Goal: Task Accomplishment & Management: Manage account settings

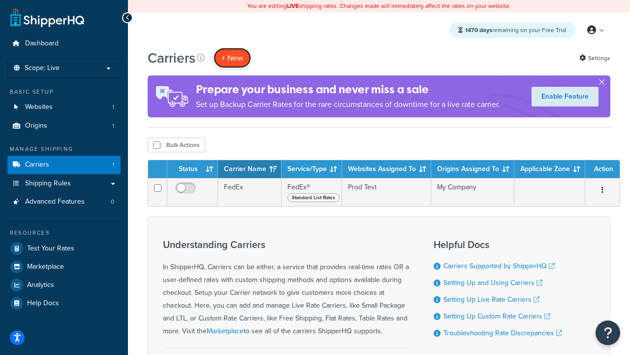
click at [232, 58] on button "+ New" at bounding box center [232, 58] width 37 height 20
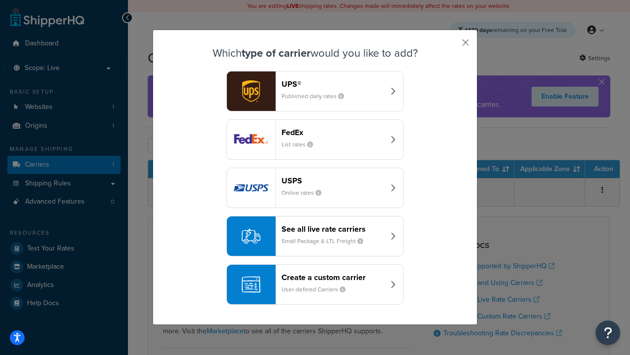
click at [315, 139] on div "FedEx List rates" at bounding box center [333, 140] width 103 height 24
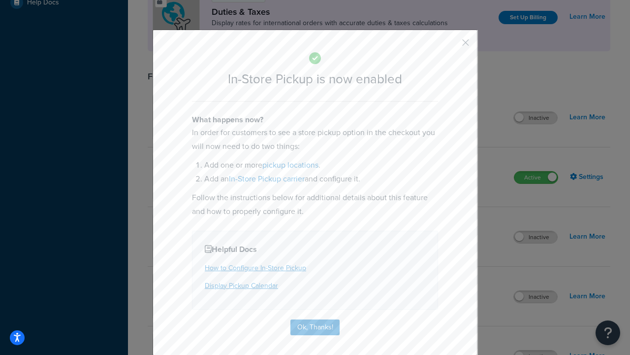
click at [451, 46] on button "button" at bounding box center [451, 46] width 2 height 2
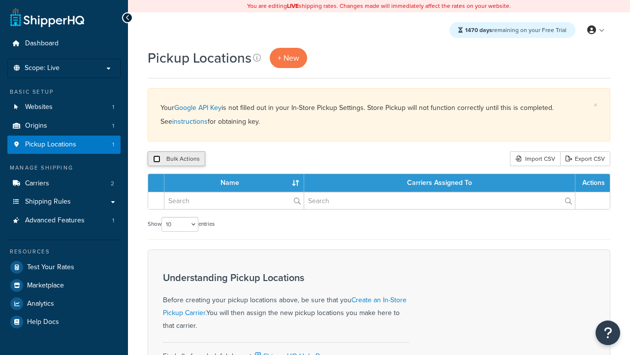
click at [157, 159] on input "checkbox" at bounding box center [156, 158] width 7 height 7
checkbox input "true"
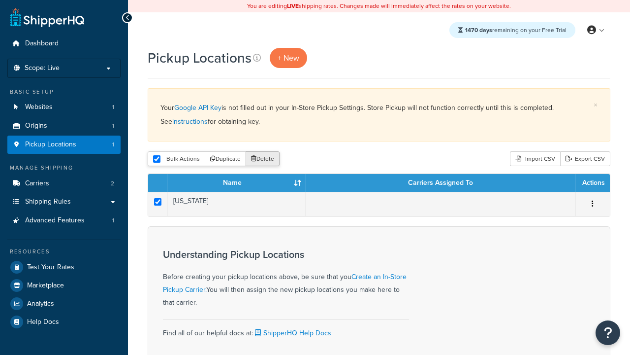
click at [265, 159] on button "Delete" at bounding box center [263, 158] width 34 height 15
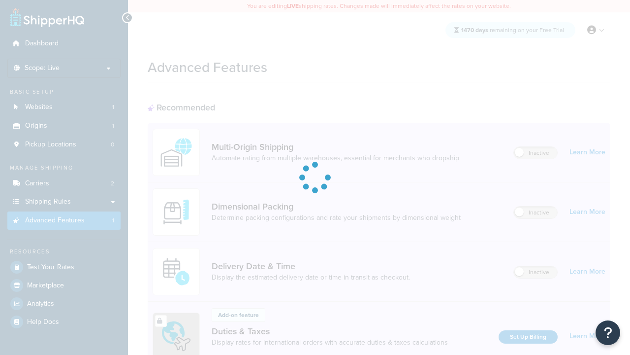
scroll to position [148, 0]
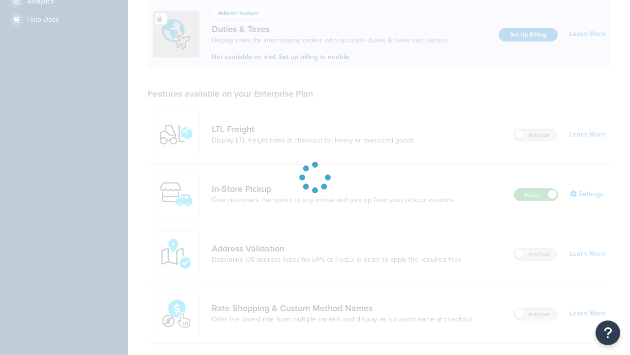
click at [536, 200] on label "Active" at bounding box center [536, 195] width 43 height 12
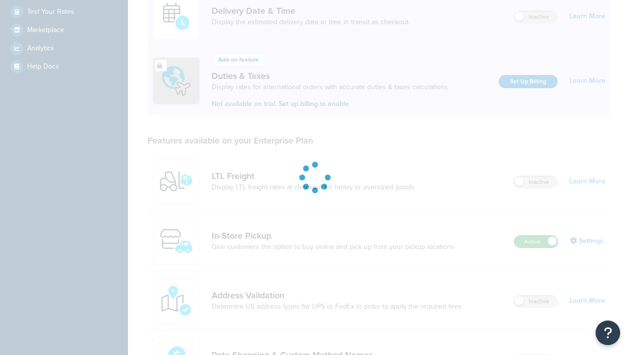
scroll to position [0, 0]
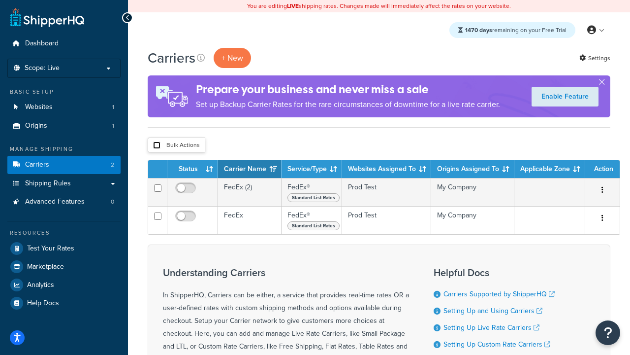
click at [157, 145] on input "checkbox" at bounding box center [156, 144] width 7 height 7
checkbox input "true"
click at [0, 0] on button "Delete" at bounding box center [0, 0] width 0 height 0
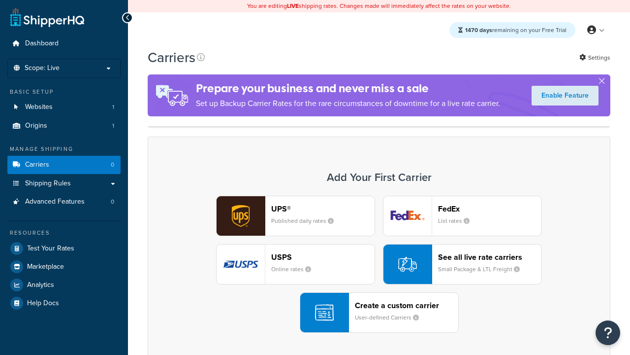
scroll to position [195, 0]
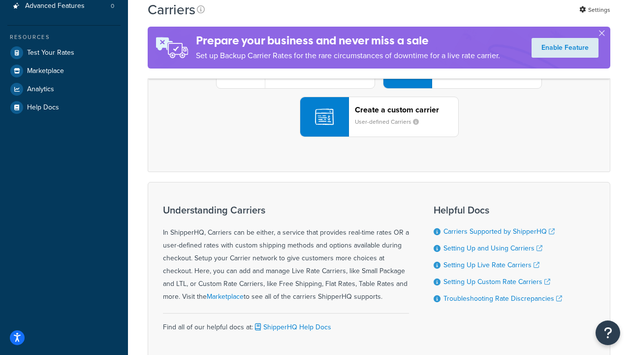
click at [379, 137] on div "UPS® Published daily rates FedEx List rates USPS Online rates See all live rate…" at bounding box center [379, 68] width 442 height 137
click at [490, 18] on header "FedEx" at bounding box center [489, 12] width 103 height 9
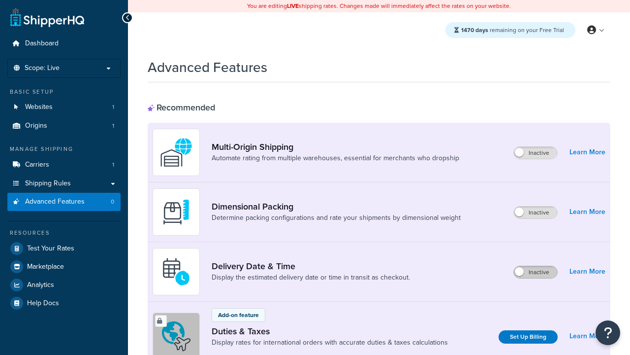
click at [536, 272] on label "Inactive" at bounding box center [535, 272] width 43 height 12
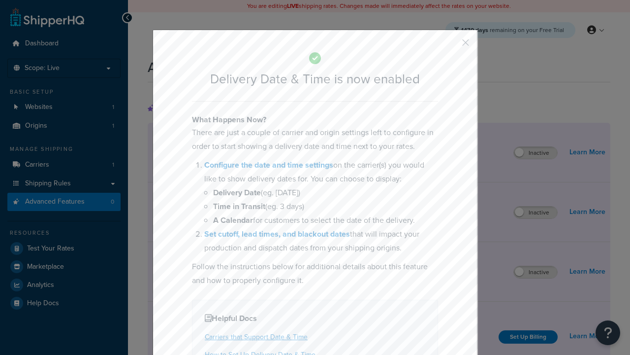
click at [451, 45] on button "button" at bounding box center [451, 46] width 2 height 2
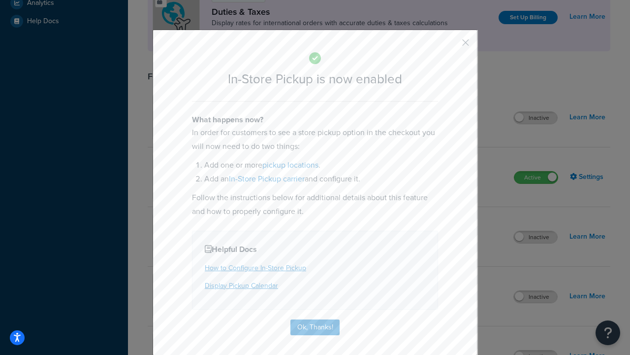
click at [451, 46] on button "button" at bounding box center [451, 46] width 2 height 2
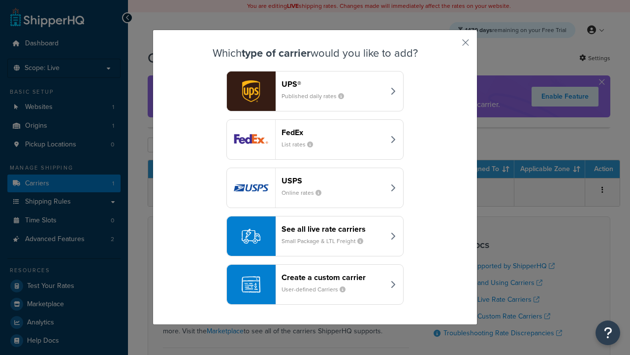
scroll to position [48, 0]
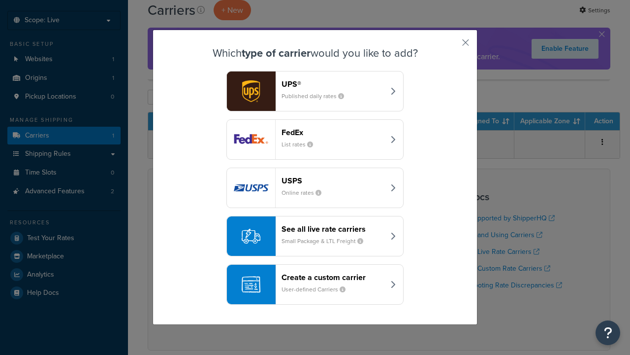
click at [315, 276] on div "Create a custom carrier User-defined Carriers" at bounding box center [333, 284] width 103 height 24
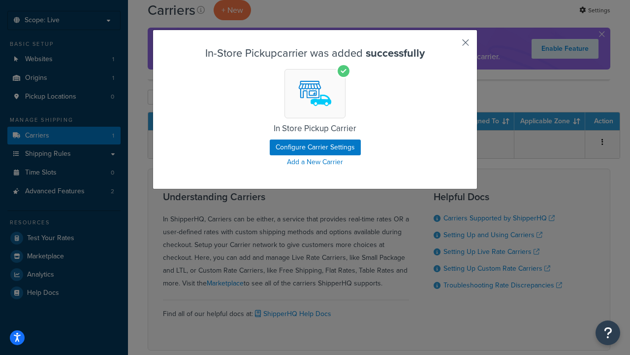
click at [451, 46] on button "button" at bounding box center [451, 46] width 2 height 2
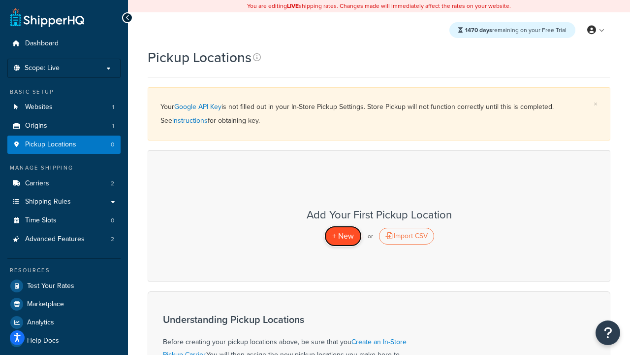
click at [343, 235] on span "+ New" at bounding box center [343, 235] width 22 height 11
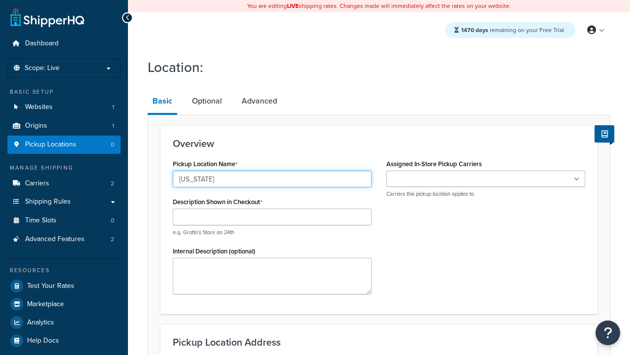
type input "California"
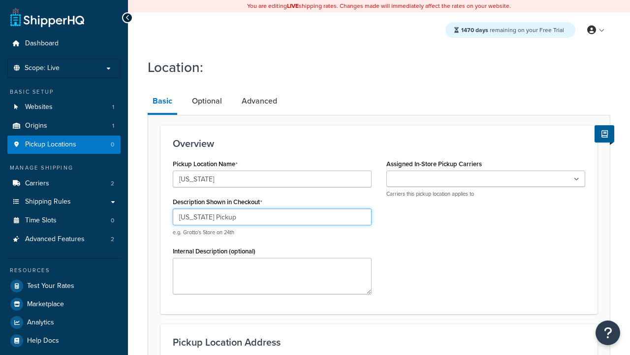
type input "California Pickup"
click at [486, 179] on ul at bounding box center [486, 178] width 199 height 16
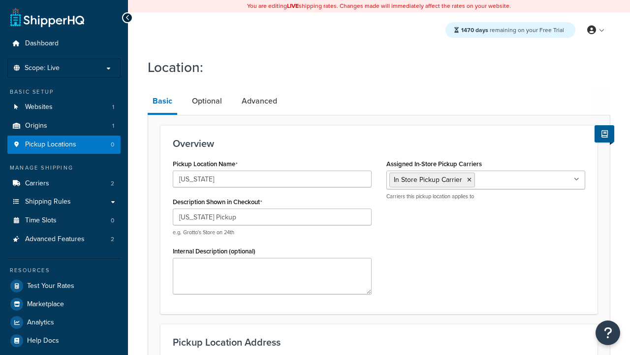
type input "3385 Michelson Drive"
type input "Suite B"
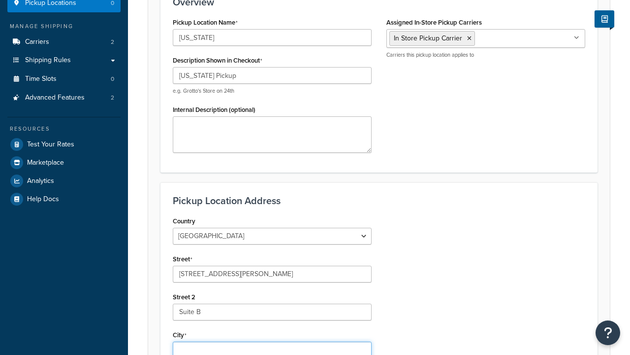
type input "Irvine"
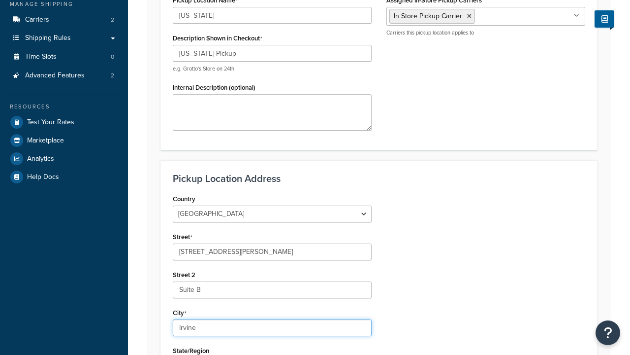
select select "5"
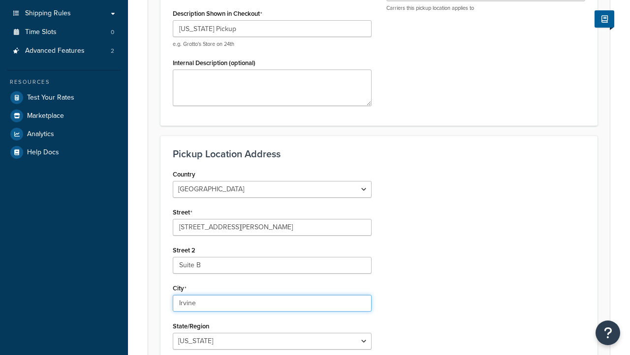
type input "Irvine"
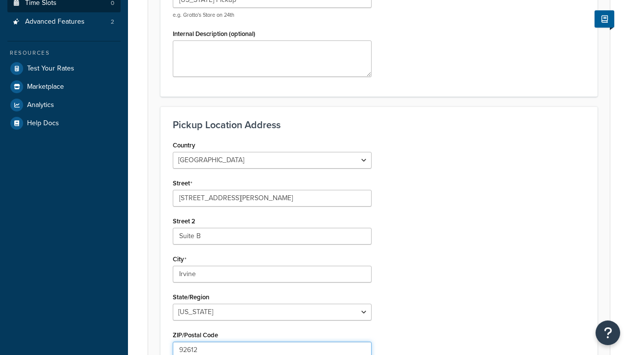
type input "92612"
click at [64, 12] on link "Time Slots 0" at bounding box center [63, 3] width 113 height 18
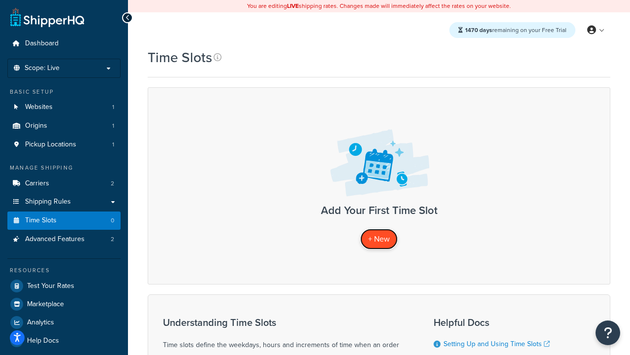
click at [379, 239] on span "+ New" at bounding box center [379, 238] width 22 height 11
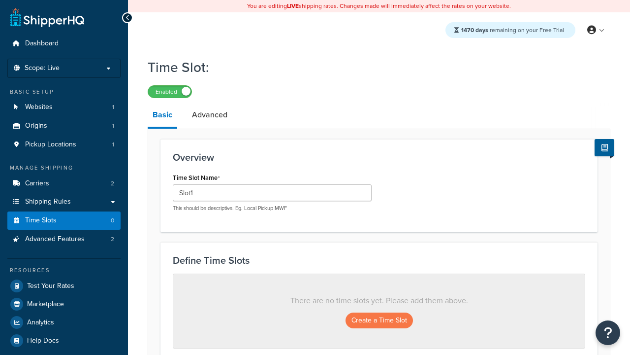
scroll to position [266, 0]
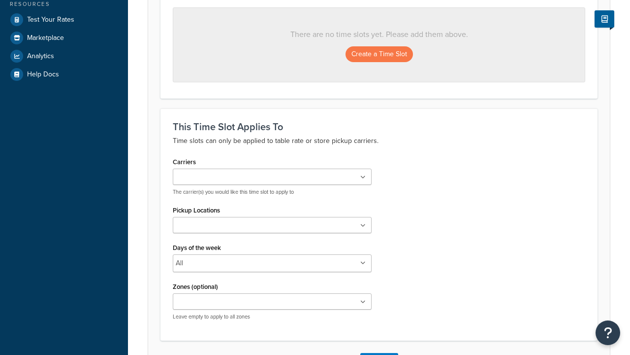
type input "Slot1"
click at [272, 177] on ul at bounding box center [272, 176] width 199 height 16
click at [272, 228] on ul at bounding box center [272, 225] width 199 height 16
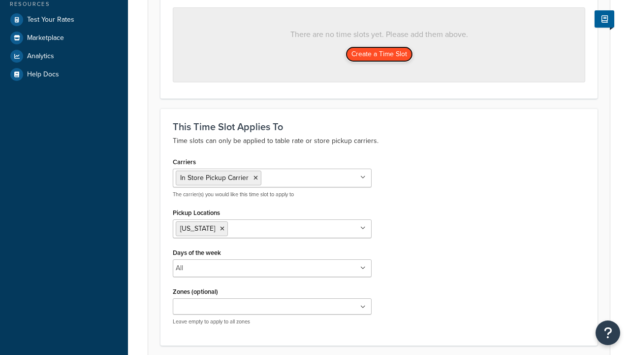
click at [379, 55] on button "Create a Time Slot" at bounding box center [379, 54] width 67 height 16
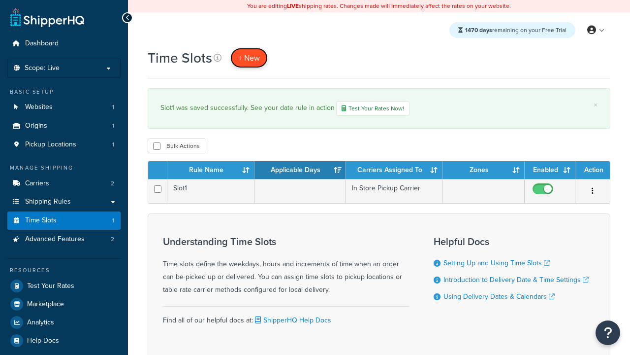
click at [249, 58] on span "+ New" at bounding box center [249, 57] width 22 height 11
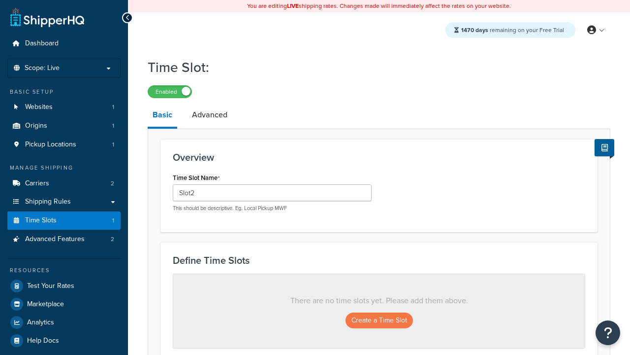
scroll to position [266, 0]
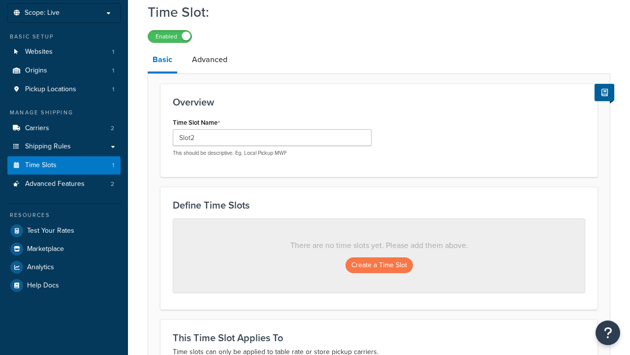
type input "Slot2"
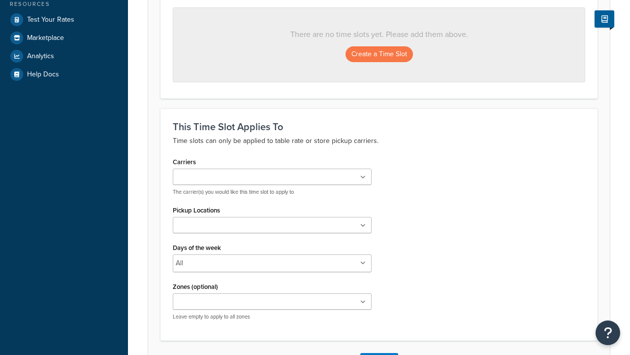
click at [272, 228] on ul at bounding box center [272, 225] width 199 height 16
click at [379, 55] on button "Create a Time Slot" at bounding box center [379, 54] width 67 height 16
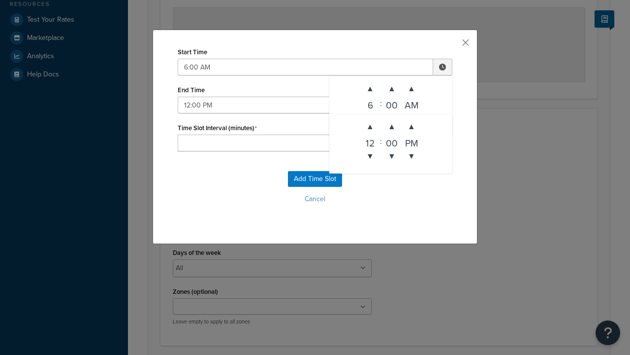
type input "12:00 PM"
type input "30"
click at [315, 179] on button "Add Time Slot" at bounding box center [315, 179] width 54 height 16
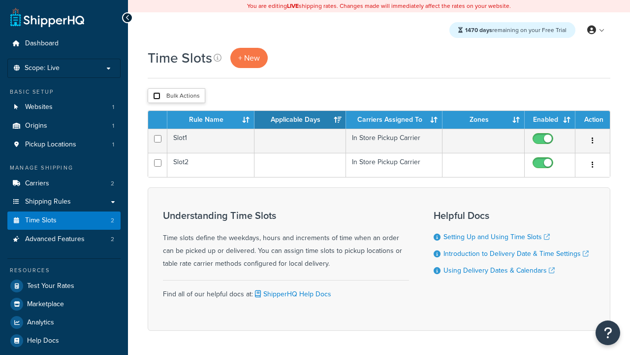
click at [157, 96] on input "checkbox" at bounding box center [156, 95] width 7 height 7
checkbox input "true"
click at [0, 0] on button "Duplicate" at bounding box center [0, 0] width 0 height 0
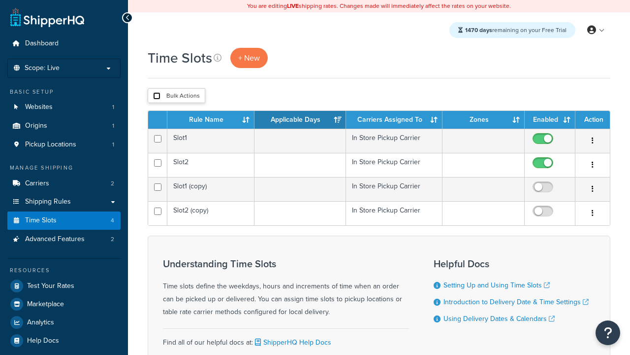
click at [157, 96] on input "checkbox" at bounding box center [156, 95] width 7 height 7
checkbox input "true"
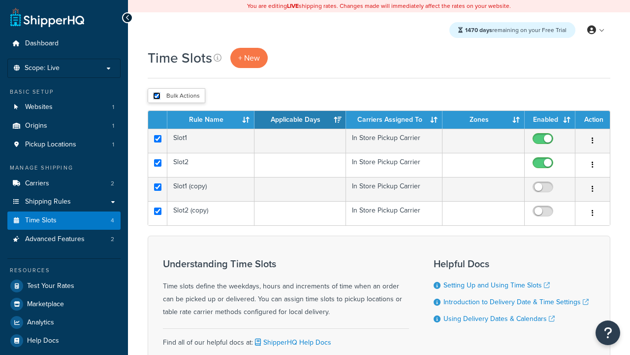
checkbox input "true"
click at [0, 0] on button "Delete" at bounding box center [0, 0] width 0 height 0
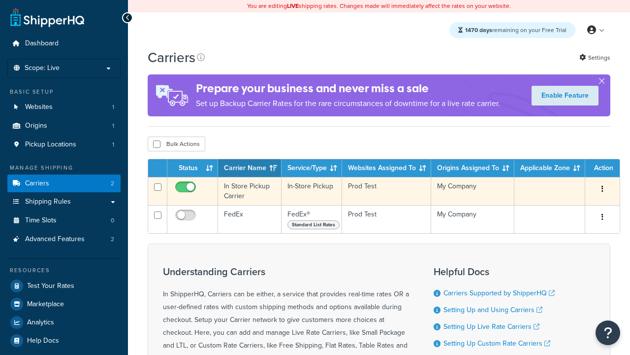
click at [603, 190] on icon "button" at bounding box center [603, 188] width 2 height 7
click at [0, 0] on link "Delete" at bounding box center [0, 0] width 0 height 0
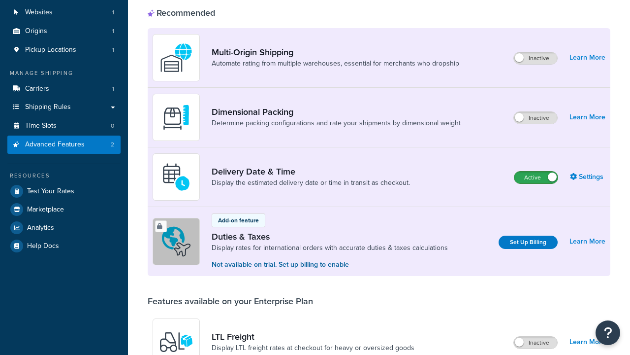
click at [536, 171] on label "Active" at bounding box center [536, 177] width 43 height 12
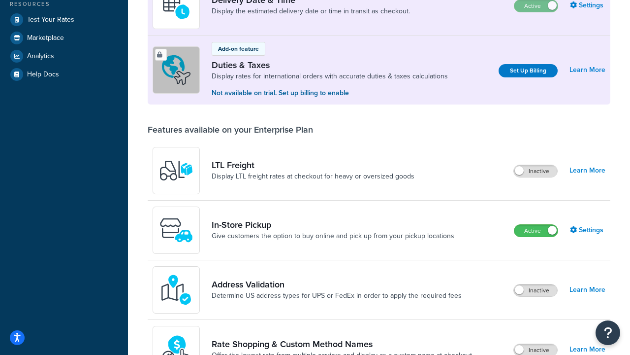
scroll to position [247, 0]
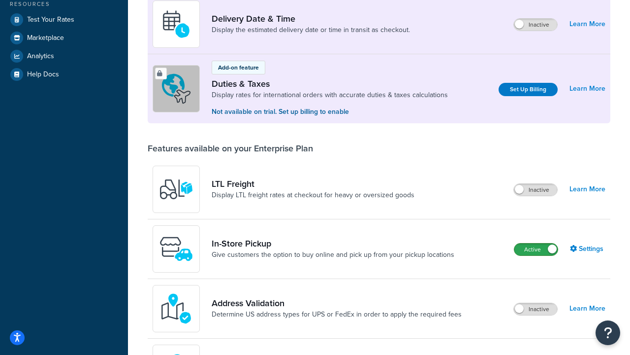
click at [536, 249] on label "Active" at bounding box center [536, 249] width 43 height 12
